Goal: Task Accomplishment & Management: Use online tool/utility

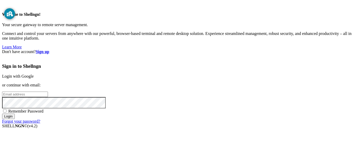
click at [34, 74] on link "Login with Google" at bounding box center [18, 76] width 32 height 4
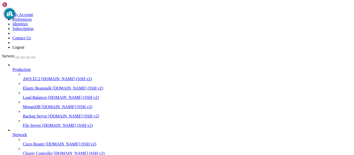
scroll to position [54, 0]
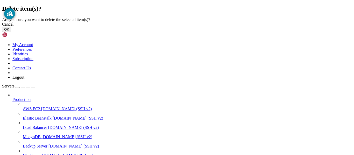
click at [11, 32] on button "OK" at bounding box center [6, 29] width 9 height 5
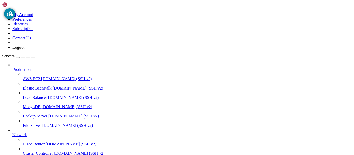
scroll to position [26, 0]
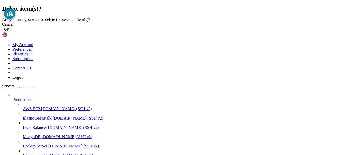
click at [240, 32] on div "Cancel OK" at bounding box center [177, 27] width 350 height 10
click at [11, 32] on button "OK" at bounding box center [6, 29] width 9 height 5
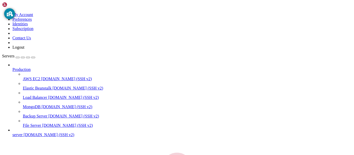
scroll to position [0, 0]
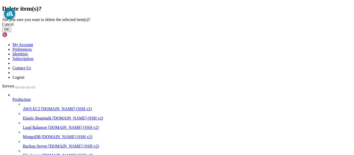
click at [11, 32] on button "OK" at bounding box center [6, 29] width 9 height 5
